Goal: Task Accomplishment & Management: Use online tool/utility

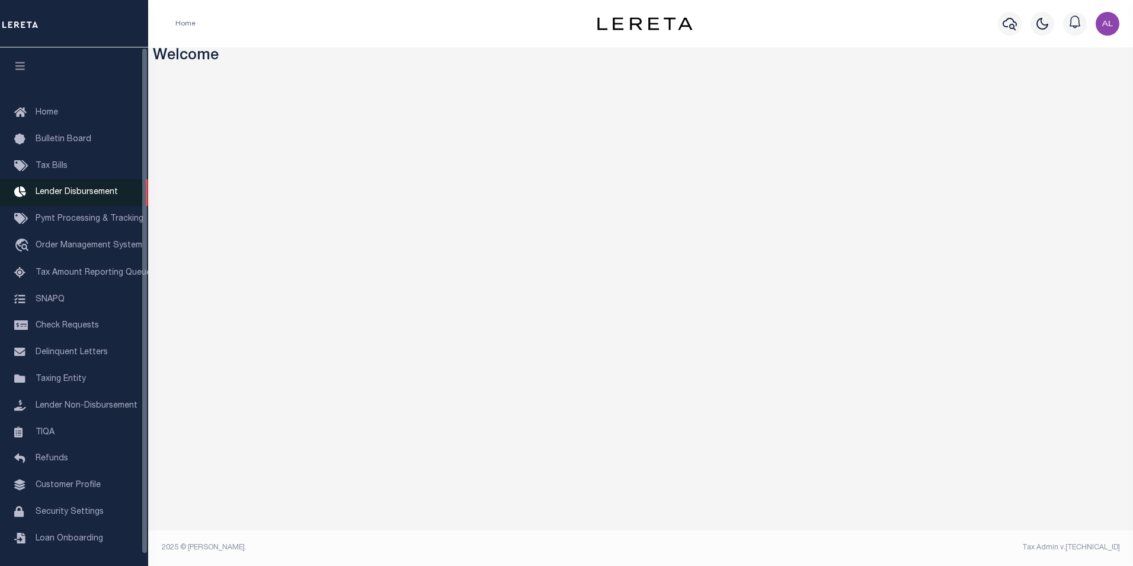
click at [56, 202] on link "Lender Disbursement" at bounding box center [74, 192] width 148 height 27
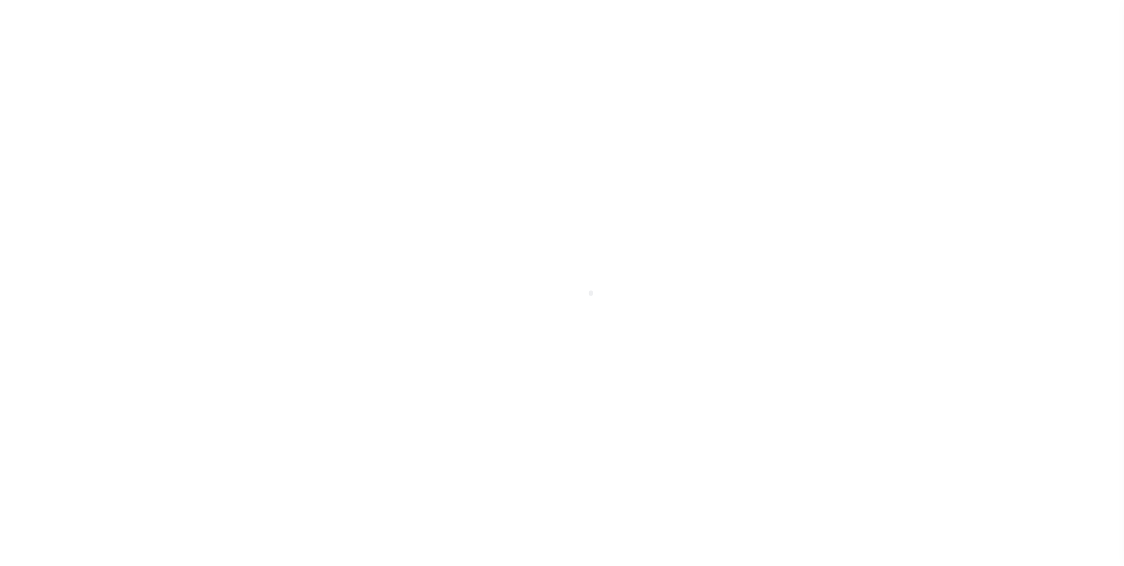
scroll to position [12, 0]
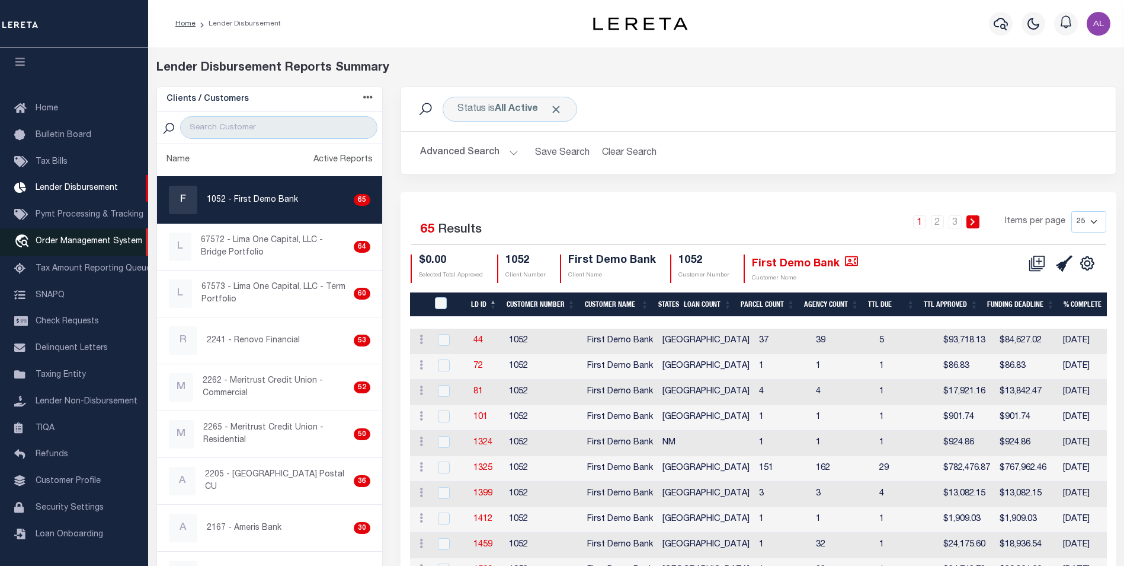
click at [69, 241] on link "travel_explore Order Management System" at bounding box center [74, 241] width 148 height 27
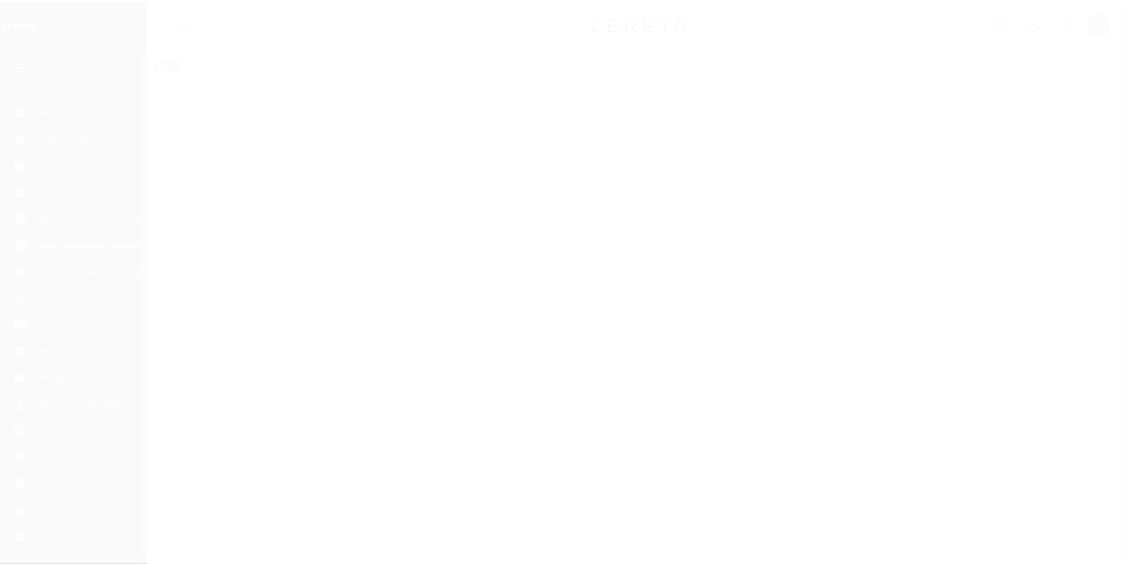
scroll to position [12, 0]
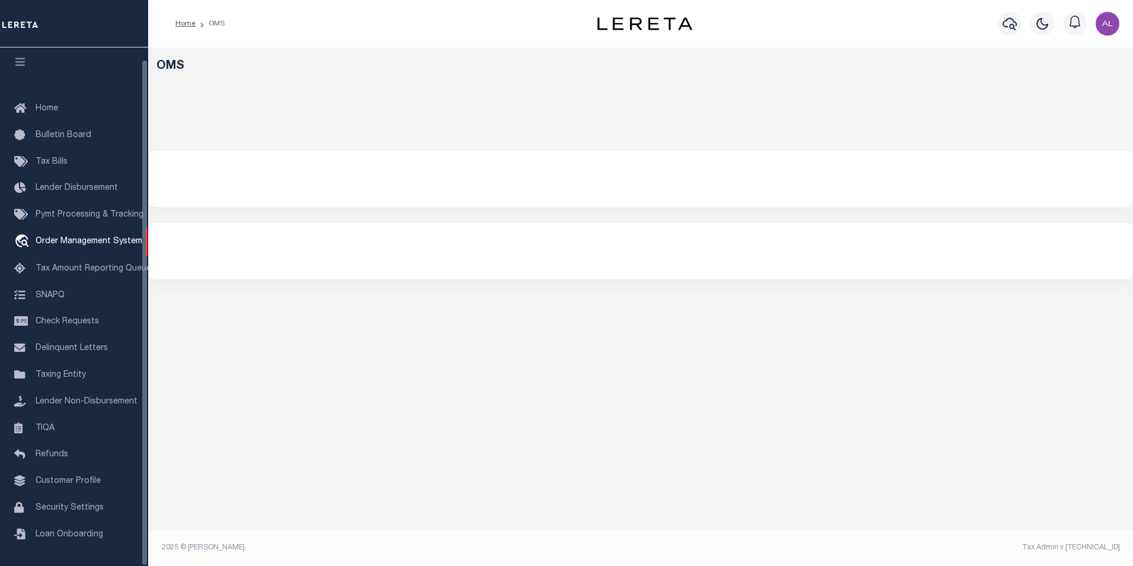
select select "200"
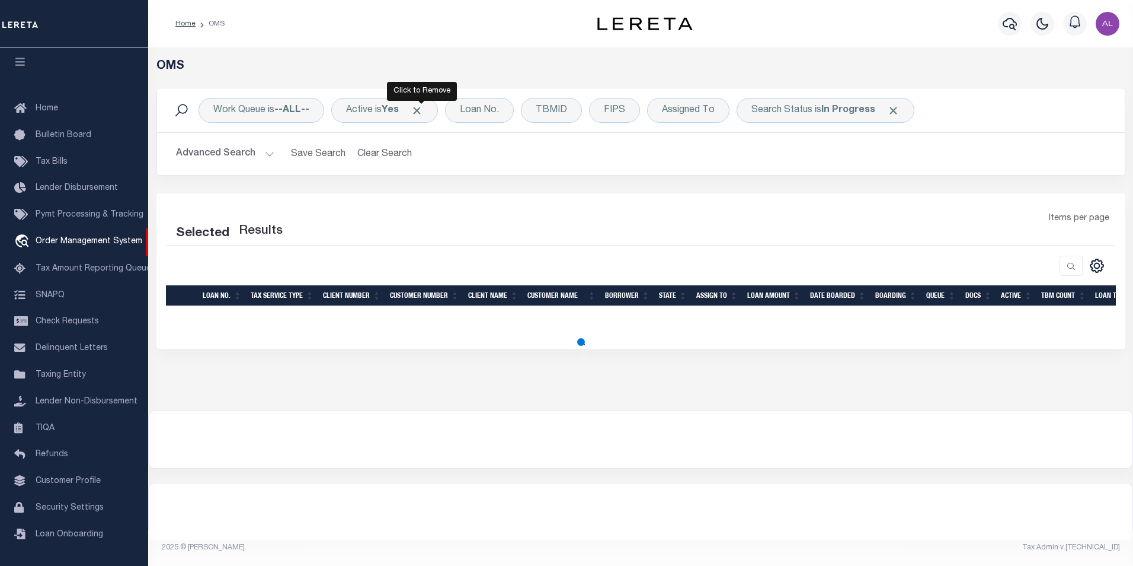
click at [418, 107] on span "Click to Remove" at bounding box center [417, 110] width 12 height 12
select select "200"
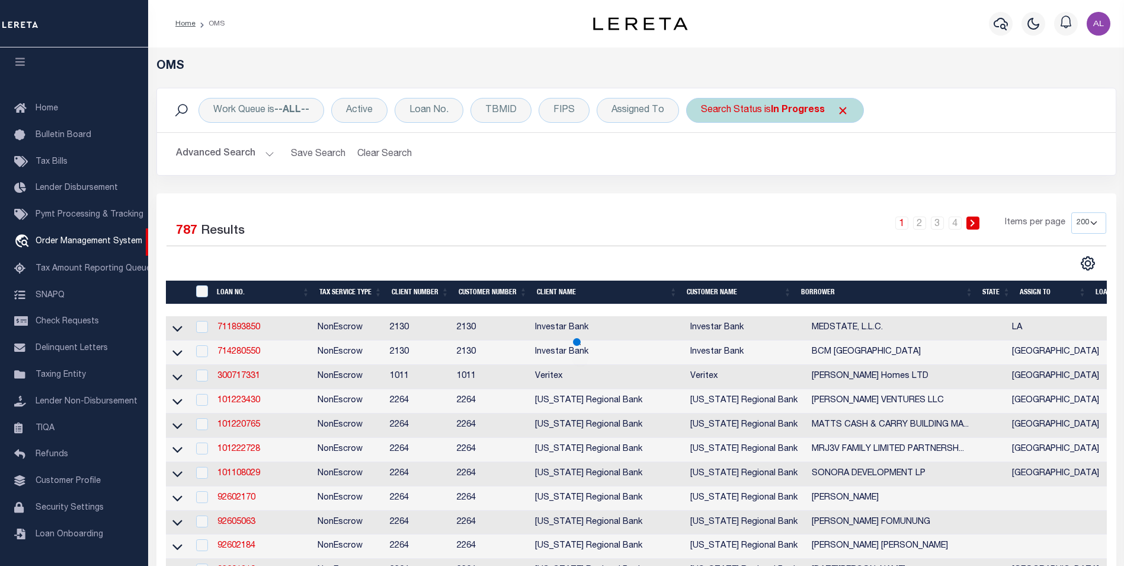
click at [837, 108] on span "Click to Remove" at bounding box center [843, 110] width 12 height 12
click at [434, 110] on div "Loan No." at bounding box center [429, 110] width 69 height 25
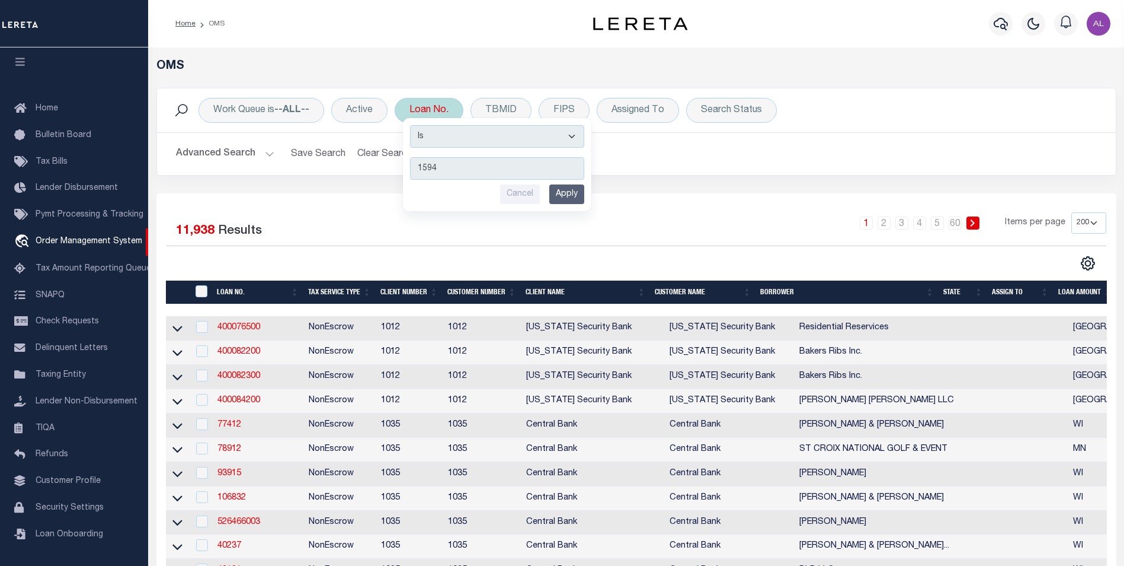
type input "1594"
click at [582, 193] on input "Apply" at bounding box center [566, 194] width 35 height 20
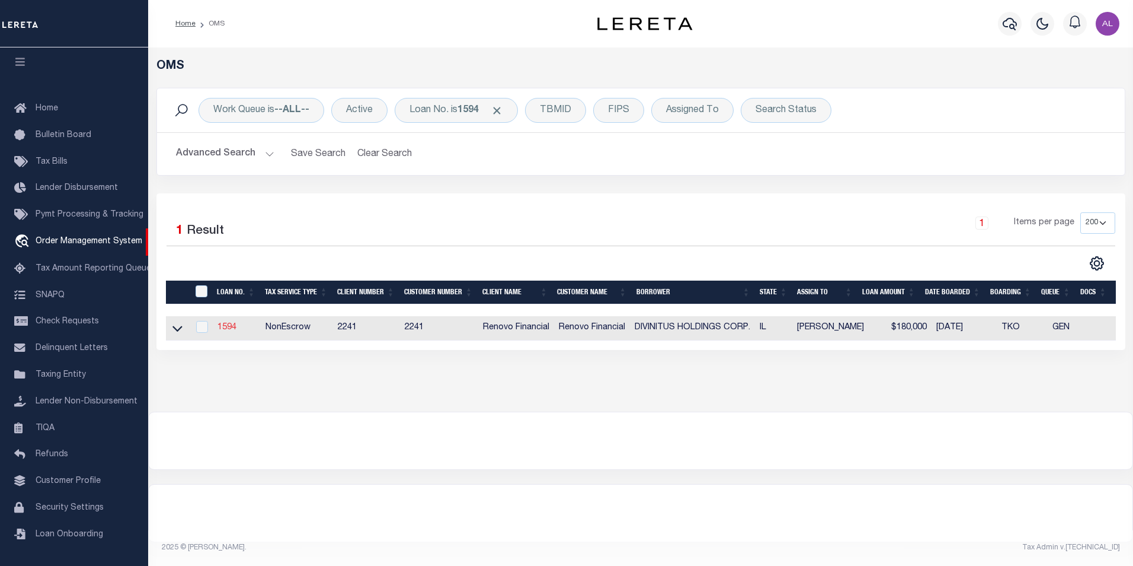
click at [221, 329] on link "1594" at bounding box center [227, 327] width 19 height 8
type input "1594"
type input "DIVINITUS HOLDINGS CORP."
select select "False"
select select
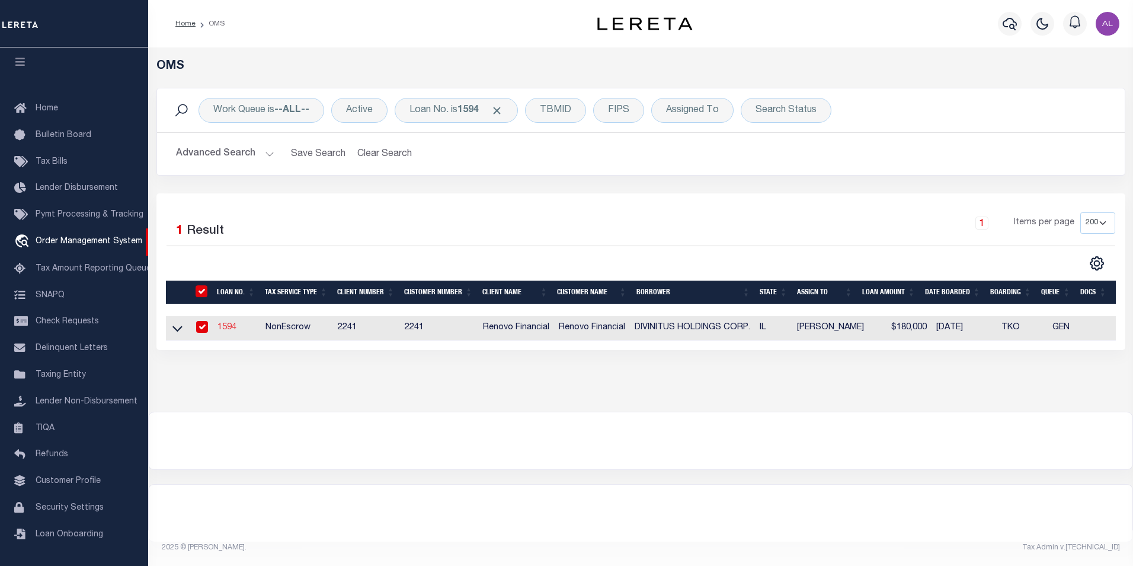
select select
type input "9610 [PERSON_NAME]"
type input "[GEOGRAPHIC_DATA] IL 60643"
select select "NonEscrow"
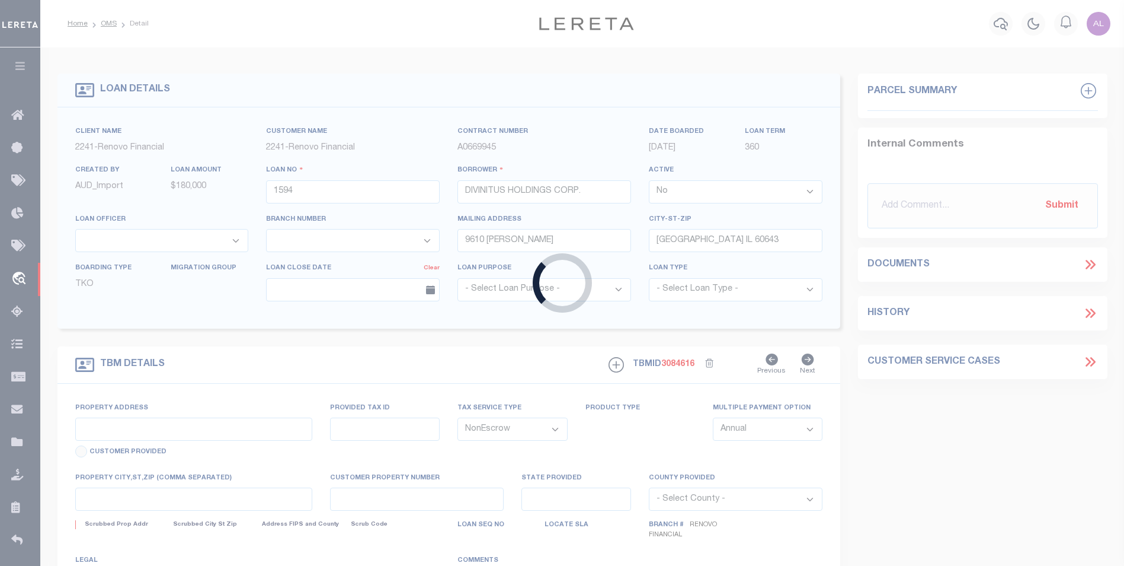
type input "[STREET_ADDRESS]"
type input "25-19-113-006-0000"
select select
type input "[GEOGRAPHIC_DATA], IL 60643"
type input "a0k1a00000RpRlX"
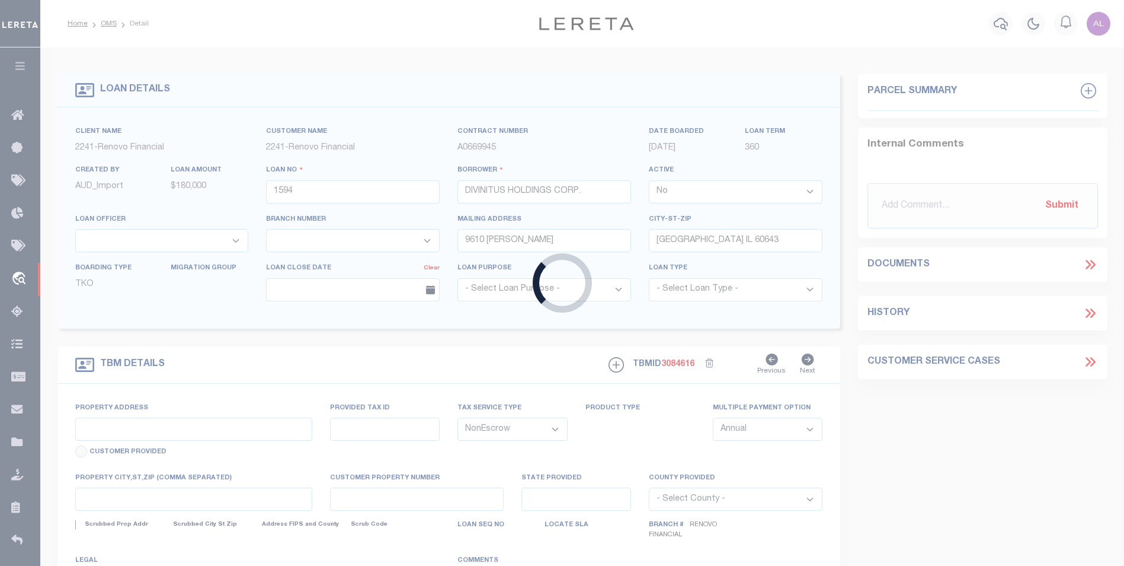
type input "IL"
select select
select select "25066"
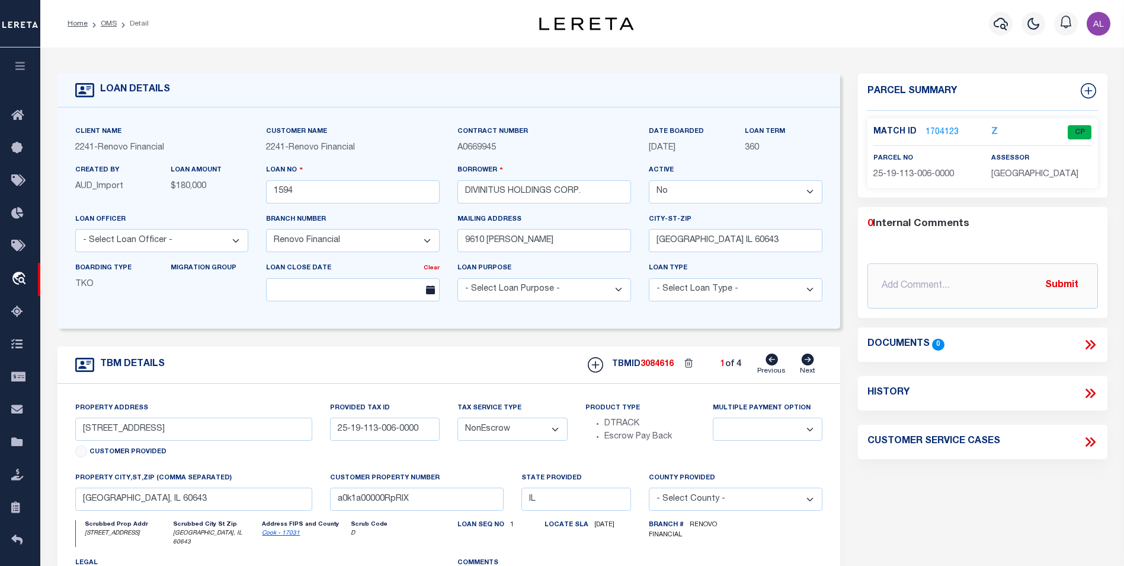
click at [946, 129] on link "1704123" at bounding box center [942, 132] width 33 height 12
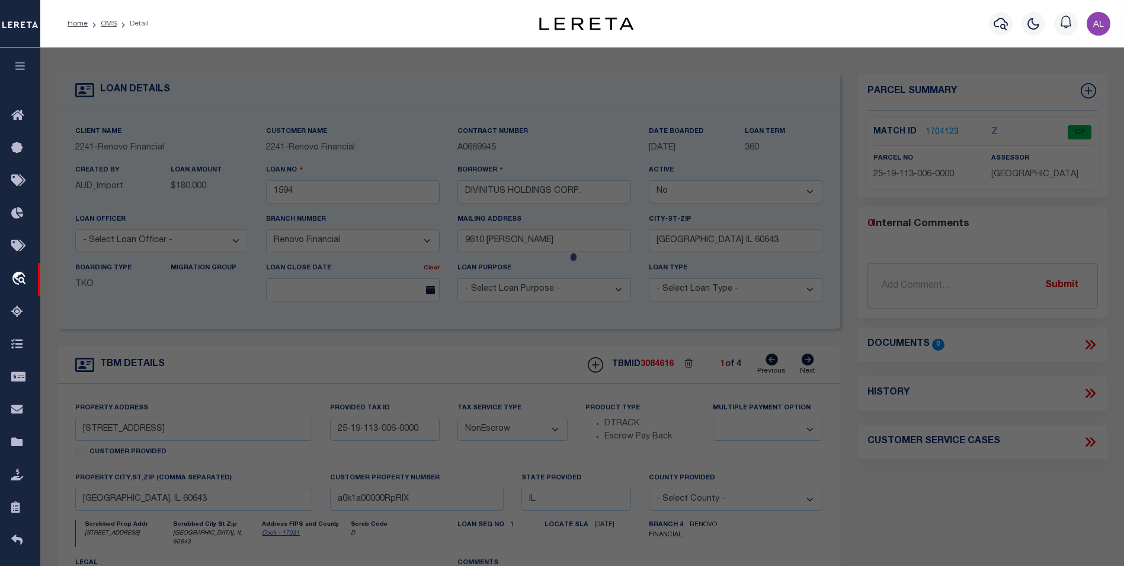
checkbox input "false"
select select "CP"
select select
type input "1971 W [GEOGRAPHIC_DATA]"
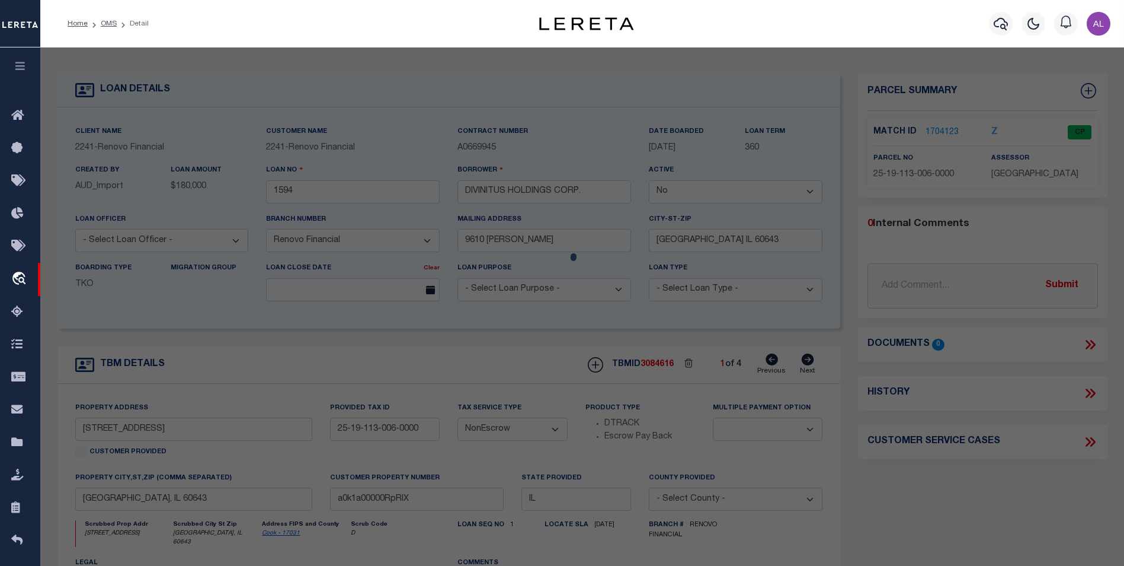
checkbox input "false"
type input "[GEOGRAPHIC_DATA] IL 60643"
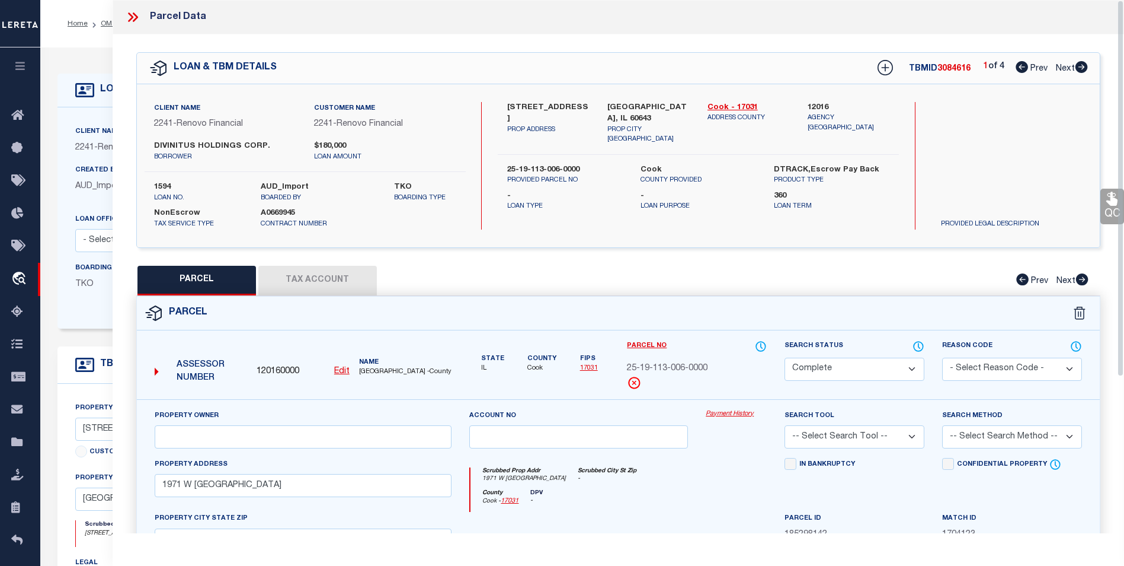
click at [342, 281] on button "Tax Account" at bounding box center [317, 281] width 119 height 30
select select "100"
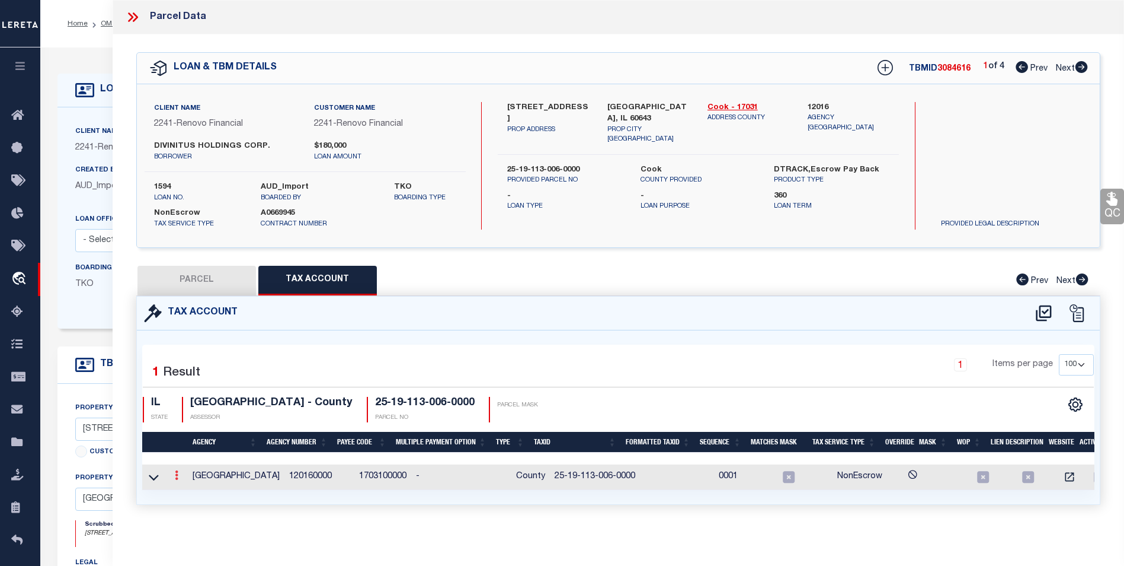
click at [178, 477] on link at bounding box center [176, 476] width 13 height 9
click at [188, 494] on icon "" at bounding box center [189, 492] width 9 height 9
type input "25-19-113-006-0000"
type textarea "$$$$$$$$$$$$$$"
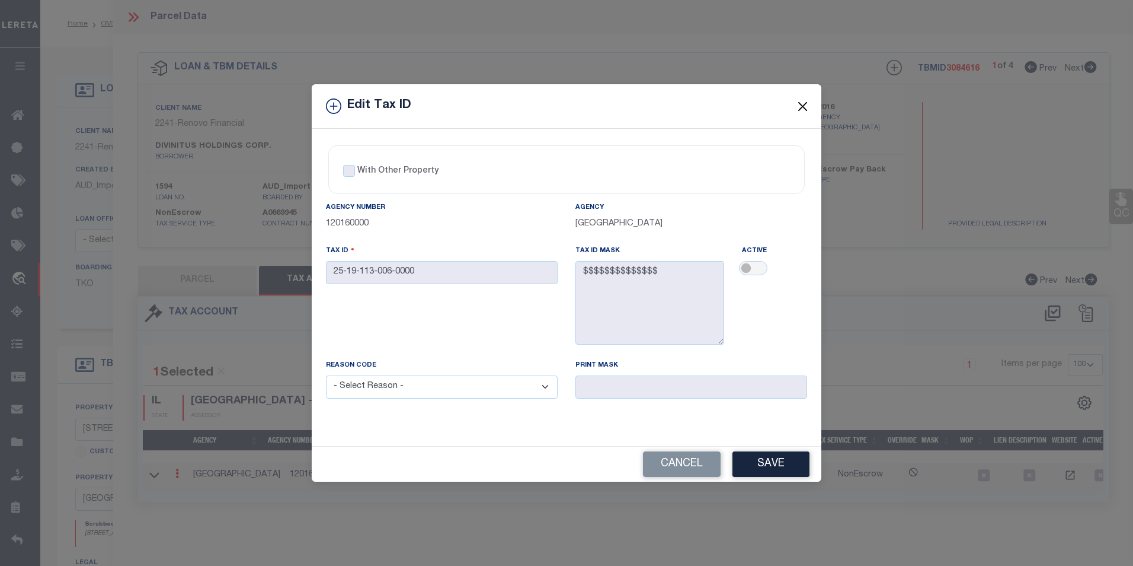
click at [803, 106] on button "Close" at bounding box center [802, 105] width 15 height 15
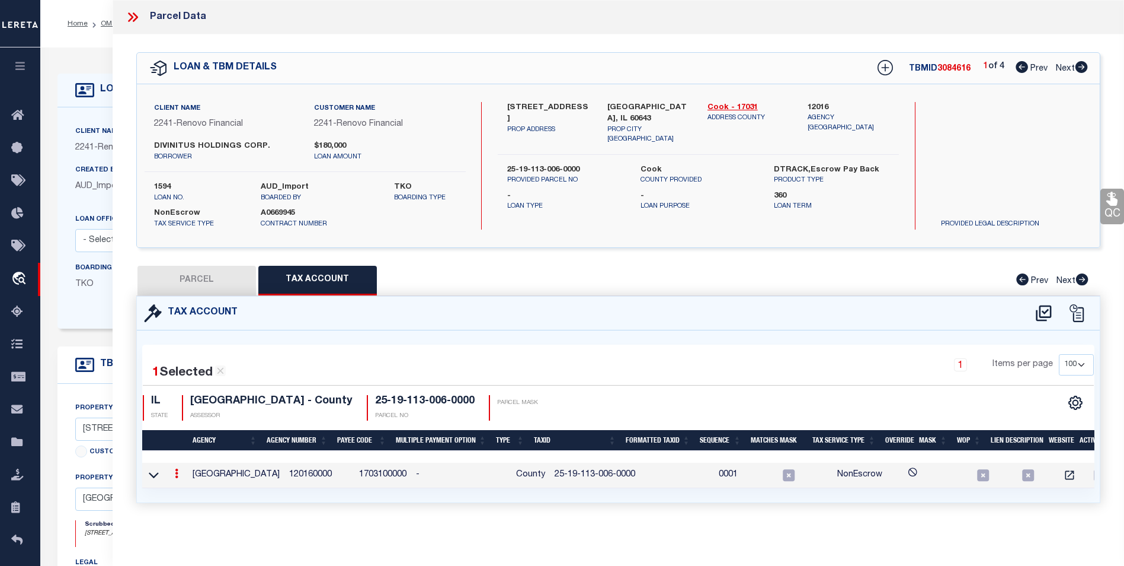
click at [130, 17] on icon at bounding box center [132, 16] width 15 height 15
